Goal: Transaction & Acquisition: Purchase product/service

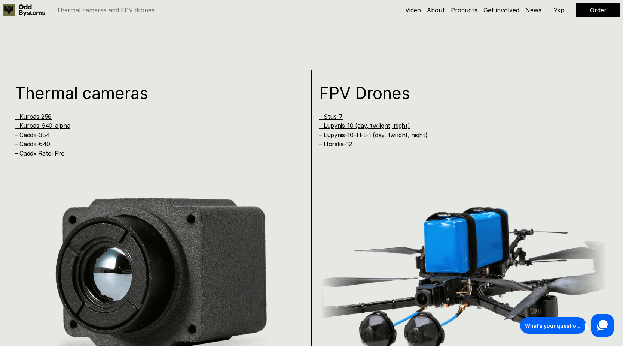
scroll to position [636, 0]
click at [52, 125] on link "– Kurbas-640-alpha" at bounding box center [42, 124] width 55 height 7
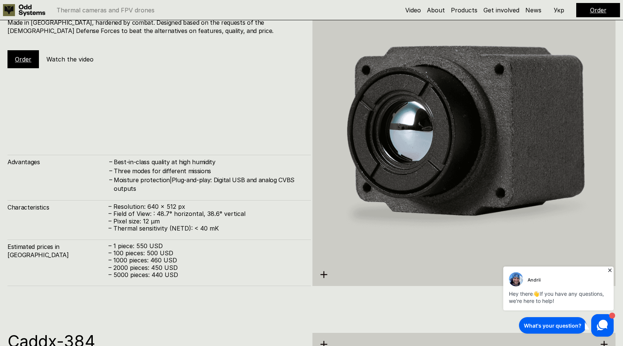
scroll to position [1344, 0]
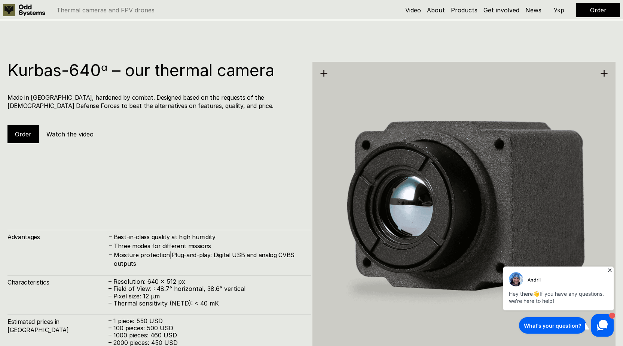
click at [22, 130] on link "Order" at bounding box center [23, 133] width 16 height 7
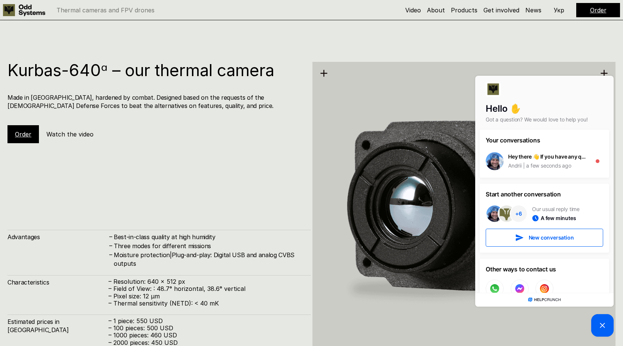
click at [599, 319] on picture at bounding box center [603, 325] width 22 height 22
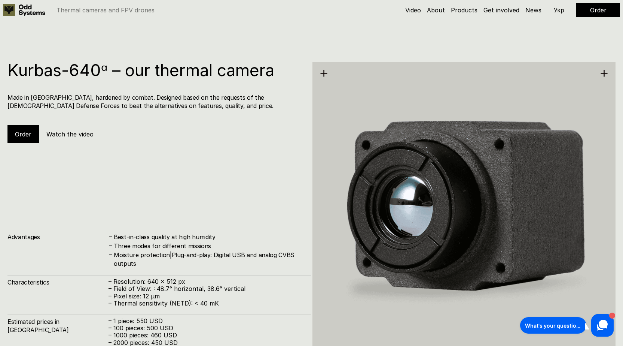
click at [23, 136] on link "Order" at bounding box center [23, 133] width 16 height 7
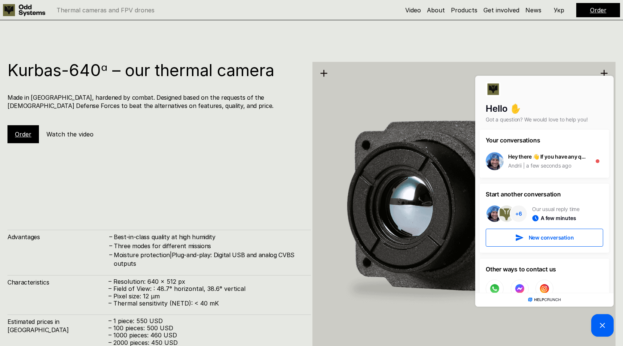
click at [601, 322] on icon at bounding box center [602, 324] width 9 height 9
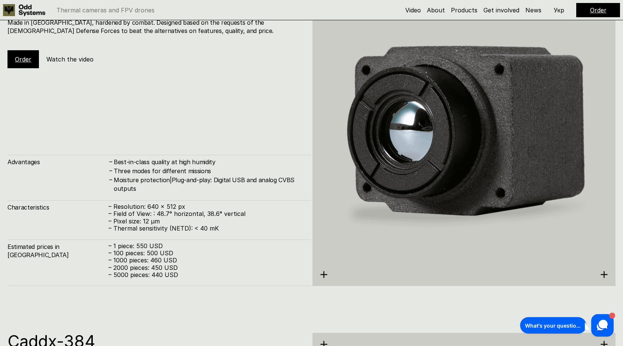
scroll to position [1382, 0]
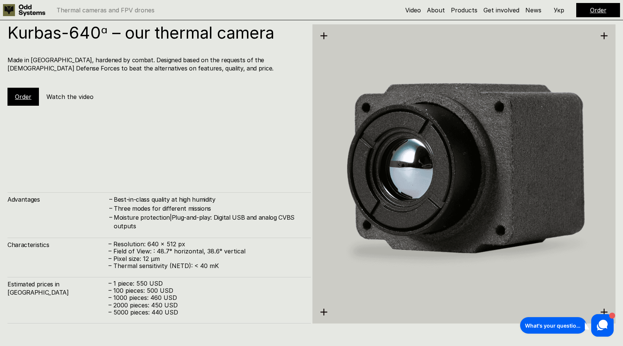
drag, startPoint x: 491, startPoint y: 174, endPoint x: 452, endPoint y: 163, distance: 40.1
click at [491, 174] on img at bounding box center [465, 174] width 304 height 340
click at [326, 37] on icon at bounding box center [324, 36] width 8 height 8
click at [26, 93] on link "Order" at bounding box center [23, 96] width 16 height 7
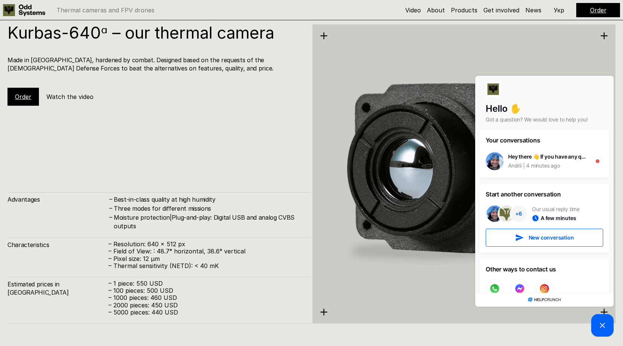
click at [285, 112] on div "Kurbas-640ᵅ – our thermal camera Made in [GEOGRAPHIC_DATA], hardened by combat.…" at bounding box center [159, 173] width 304 height 299
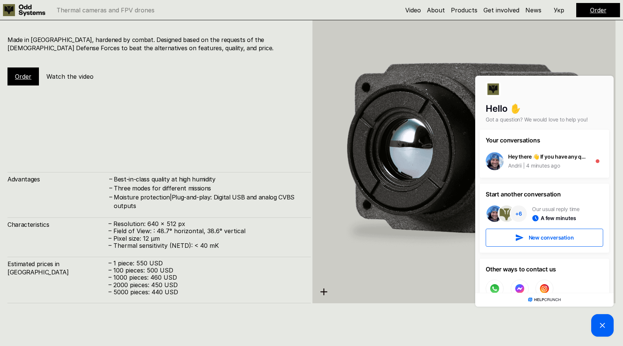
scroll to position [1385, 0]
